Goal: Information Seeking & Learning: Learn about a topic

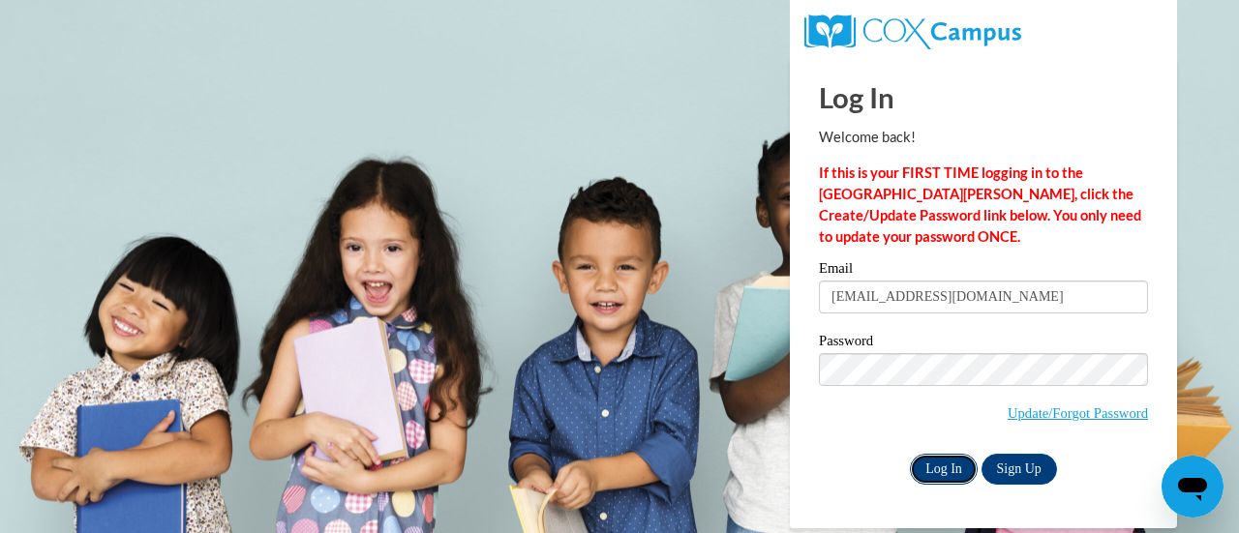
click at [969, 478] on input "Log In" at bounding box center [944, 469] width 68 height 31
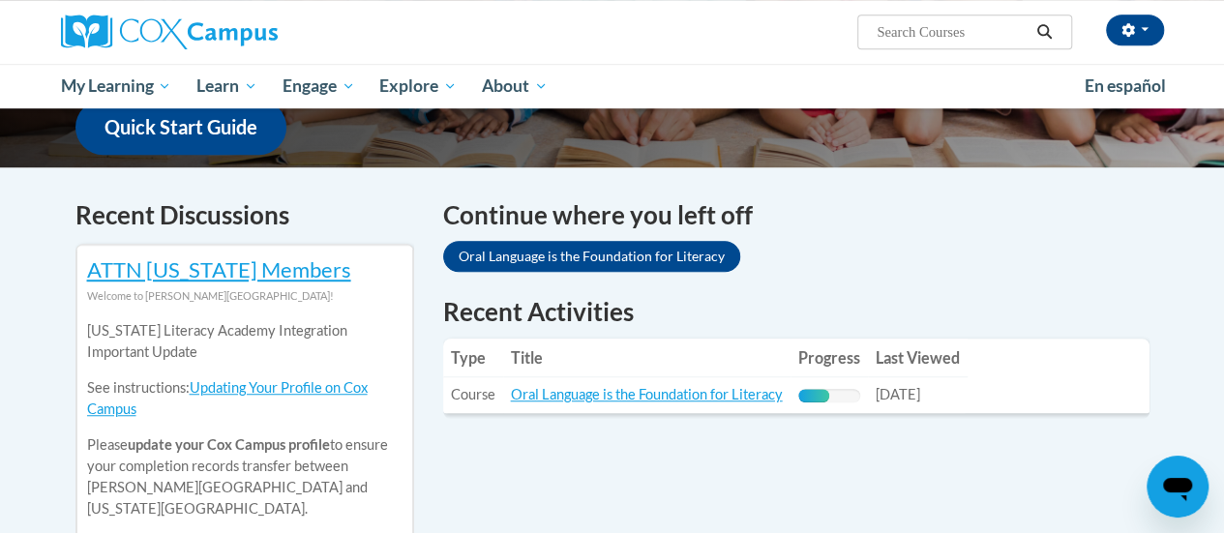
scroll to position [513, 0]
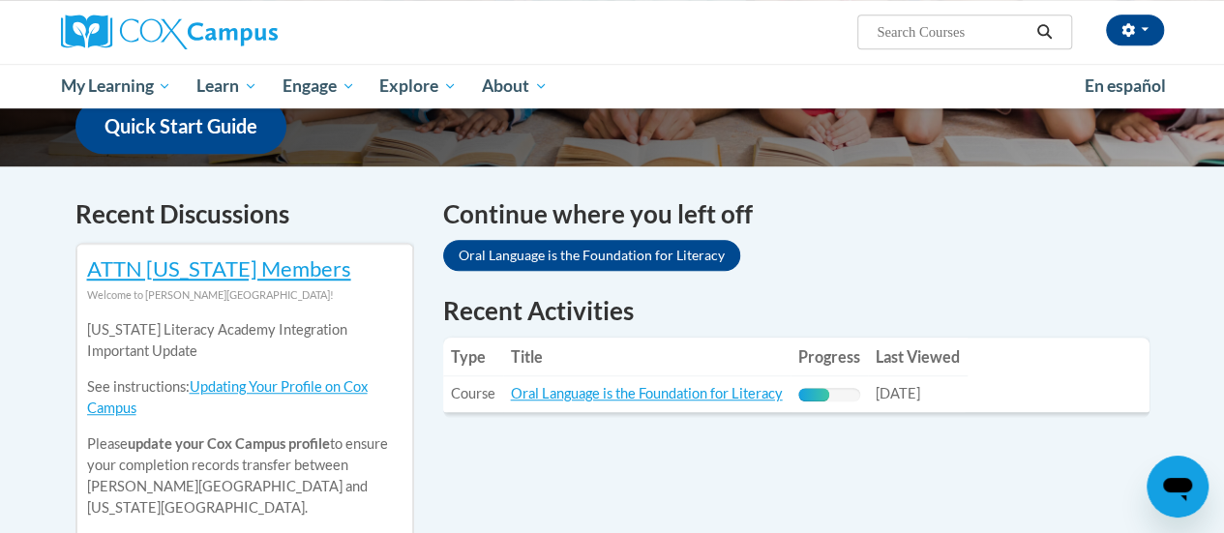
click at [658, 383] on td "Title: Oral Language is the Foundation for Literacy" at bounding box center [646, 394] width 287 height 36
click at [636, 394] on link "Oral Language is the Foundation for Literacy" at bounding box center [647, 393] width 272 height 16
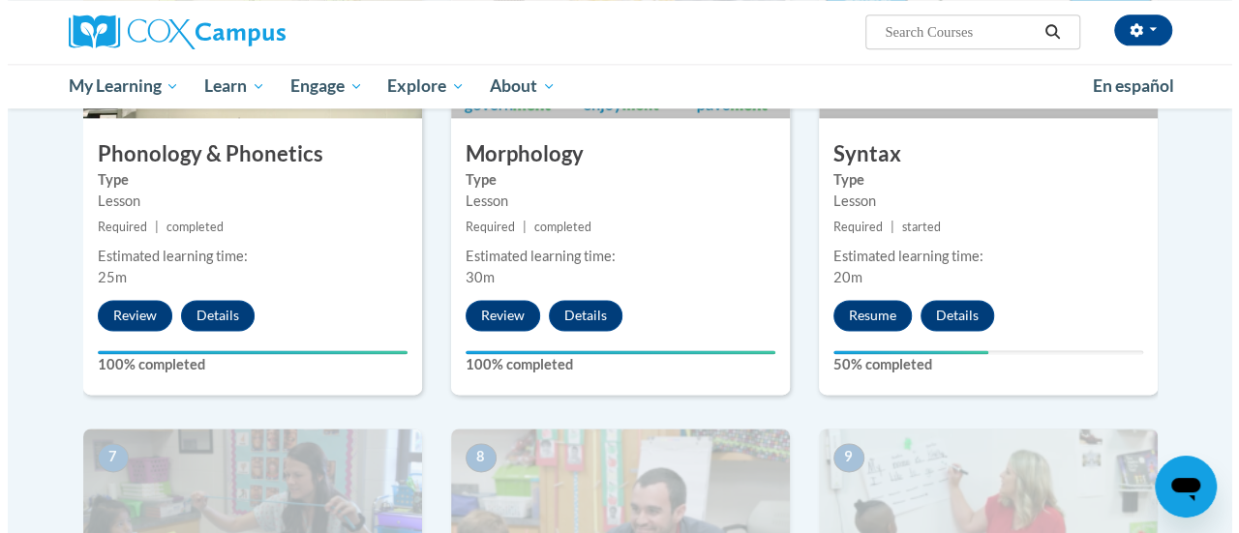
scroll to position [1200, 0]
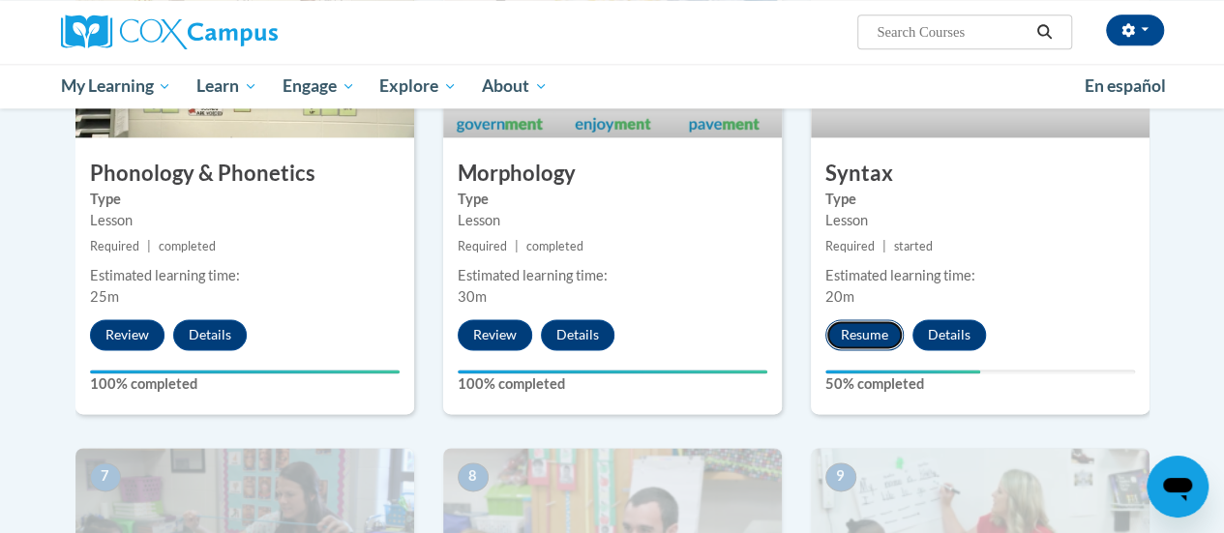
click at [891, 339] on button "Resume" at bounding box center [864, 334] width 78 height 31
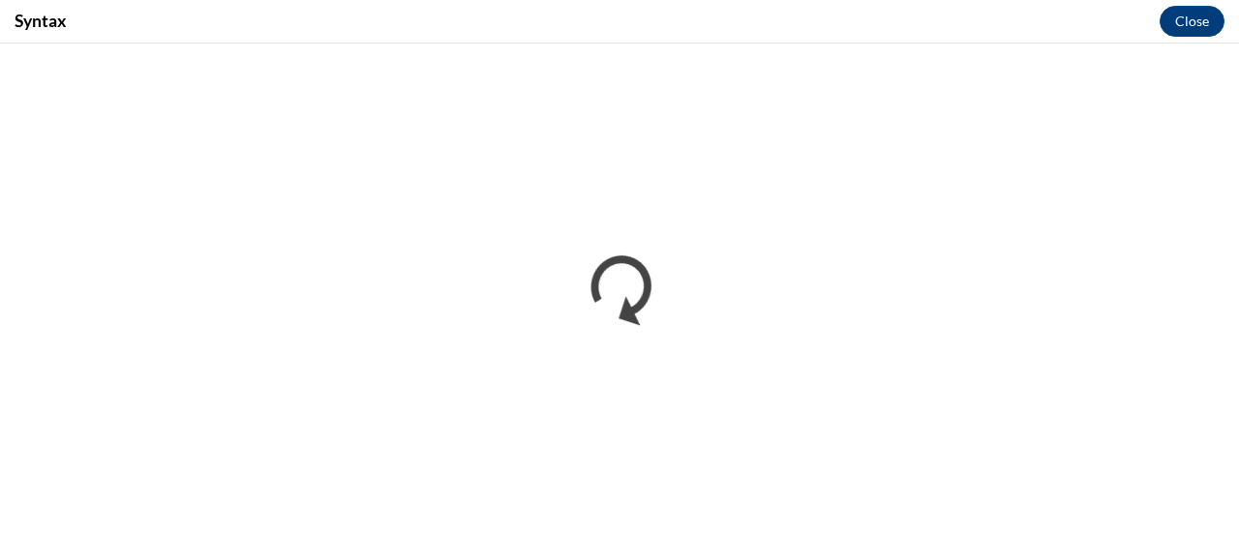
scroll to position [0, 0]
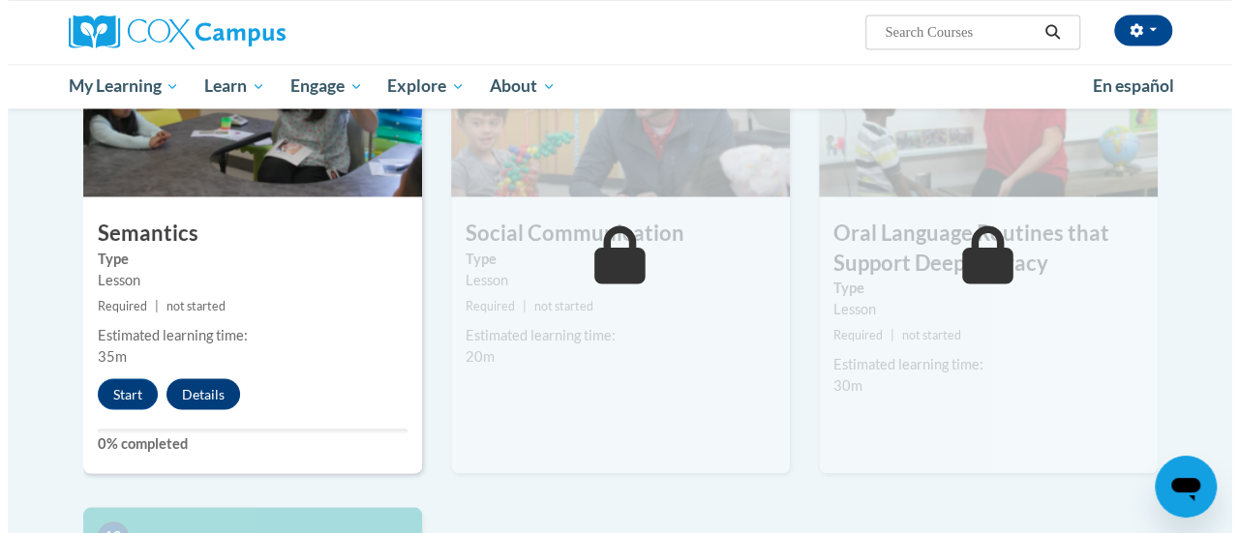
scroll to position [1672, 0]
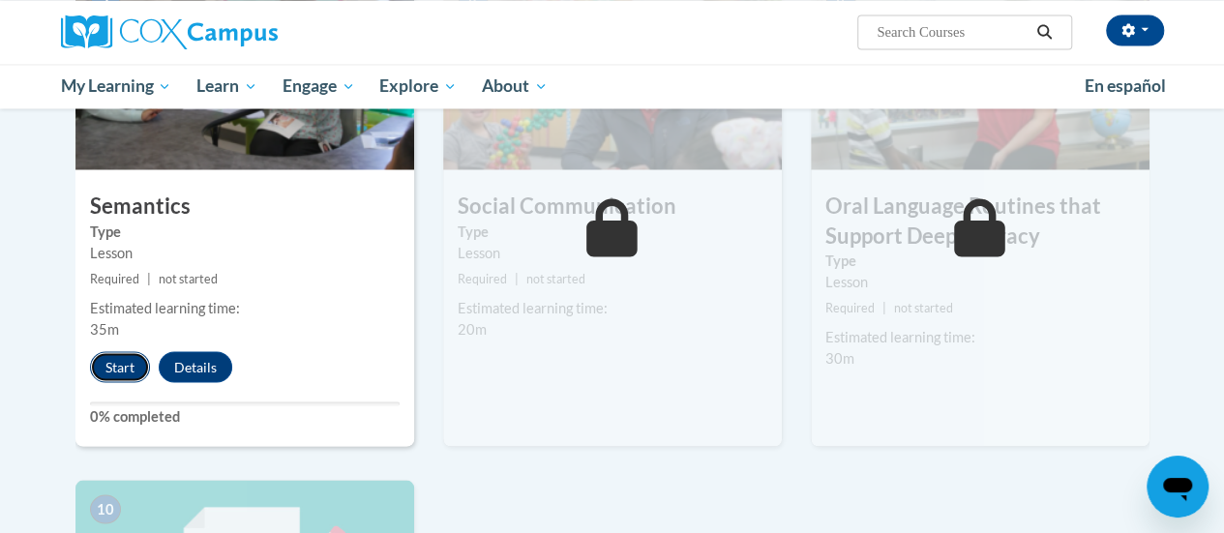
click at [128, 370] on button "Start" at bounding box center [120, 366] width 60 height 31
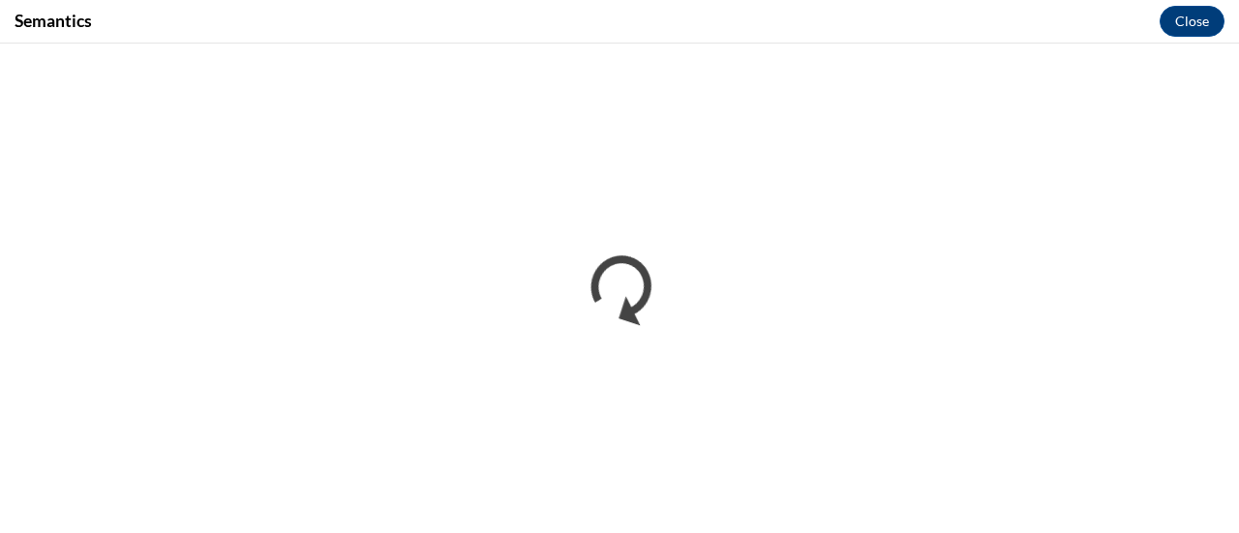
scroll to position [0, 0]
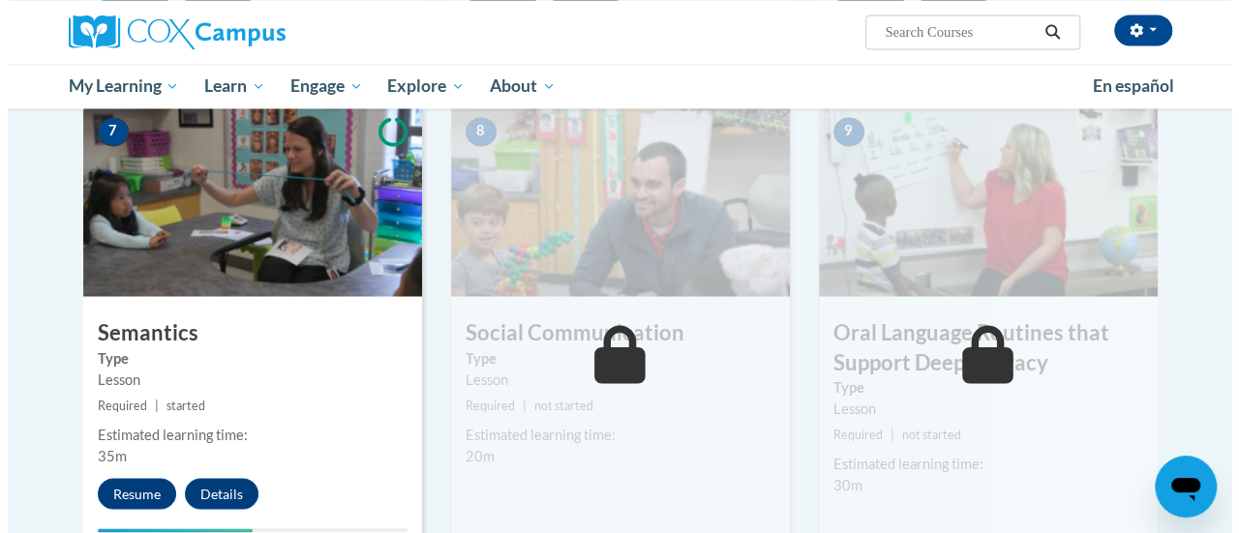
scroll to position [1761, 0]
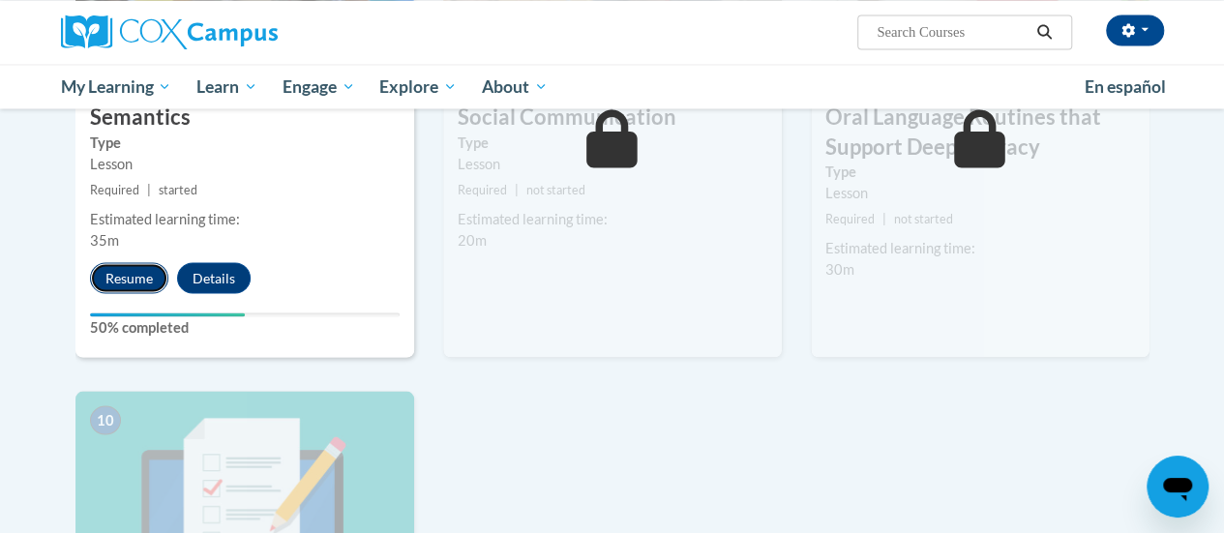
click at [116, 279] on button "Resume" at bounding box center [129, 277] width 78 height 31
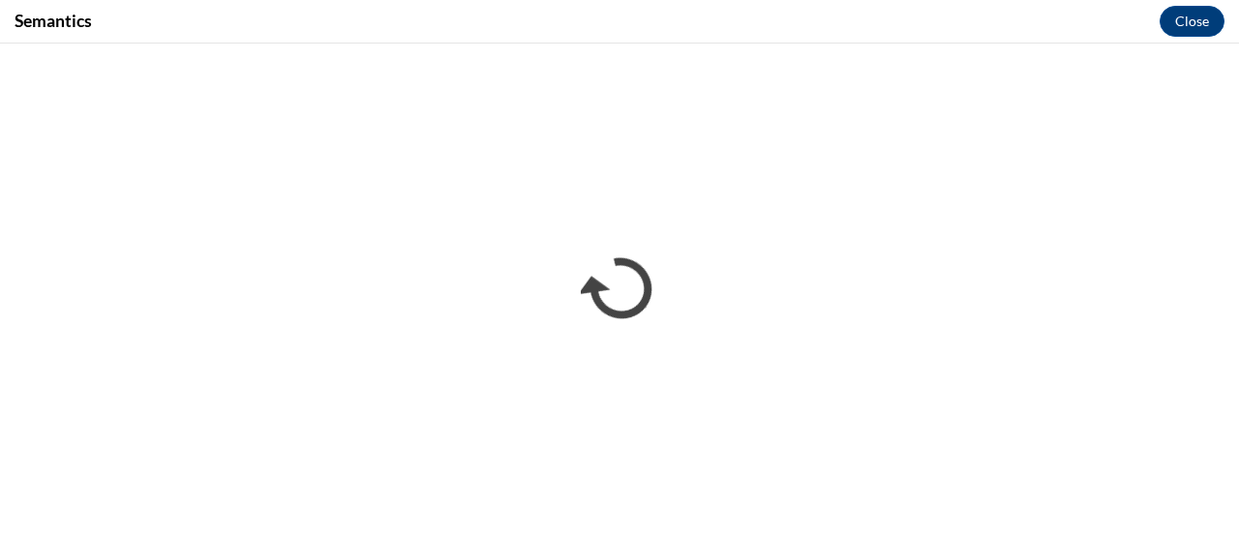
scroll to position [0, 0]
